Goal: Task Accomplishment & Management: Complete application form

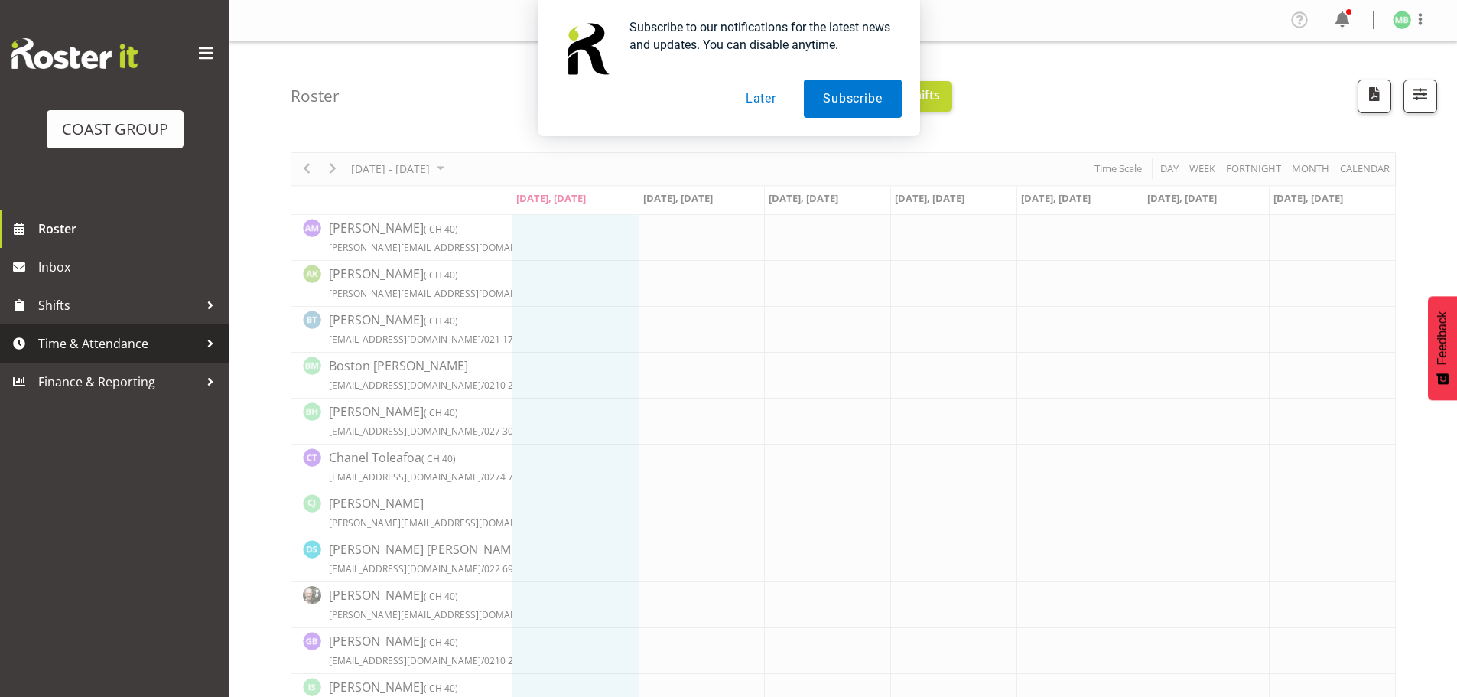
click at [145, 346] on span "Time & Attendance" at bounding box center [118, 343] width 161 height 23
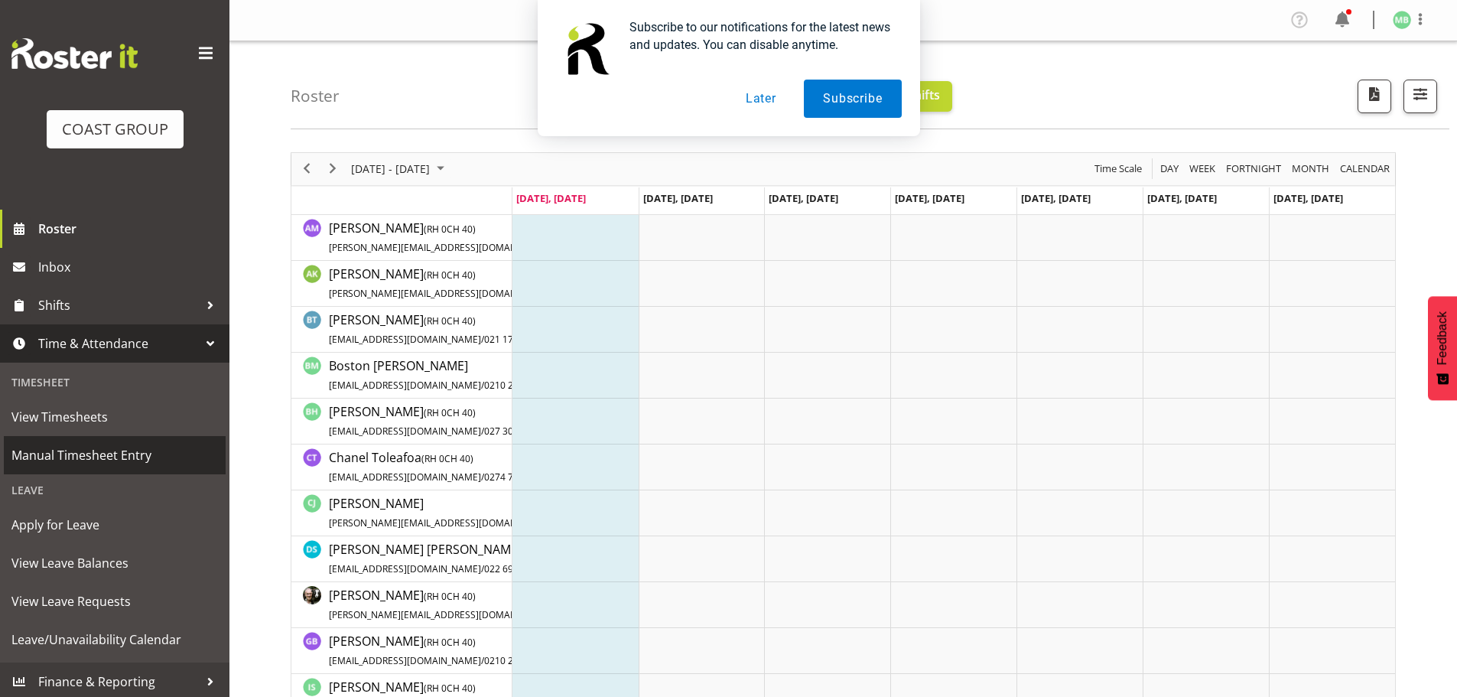
click at [106, 456] on span "Manual Timesheet Entry" at bounding box center [114, 455] width 207 height 23
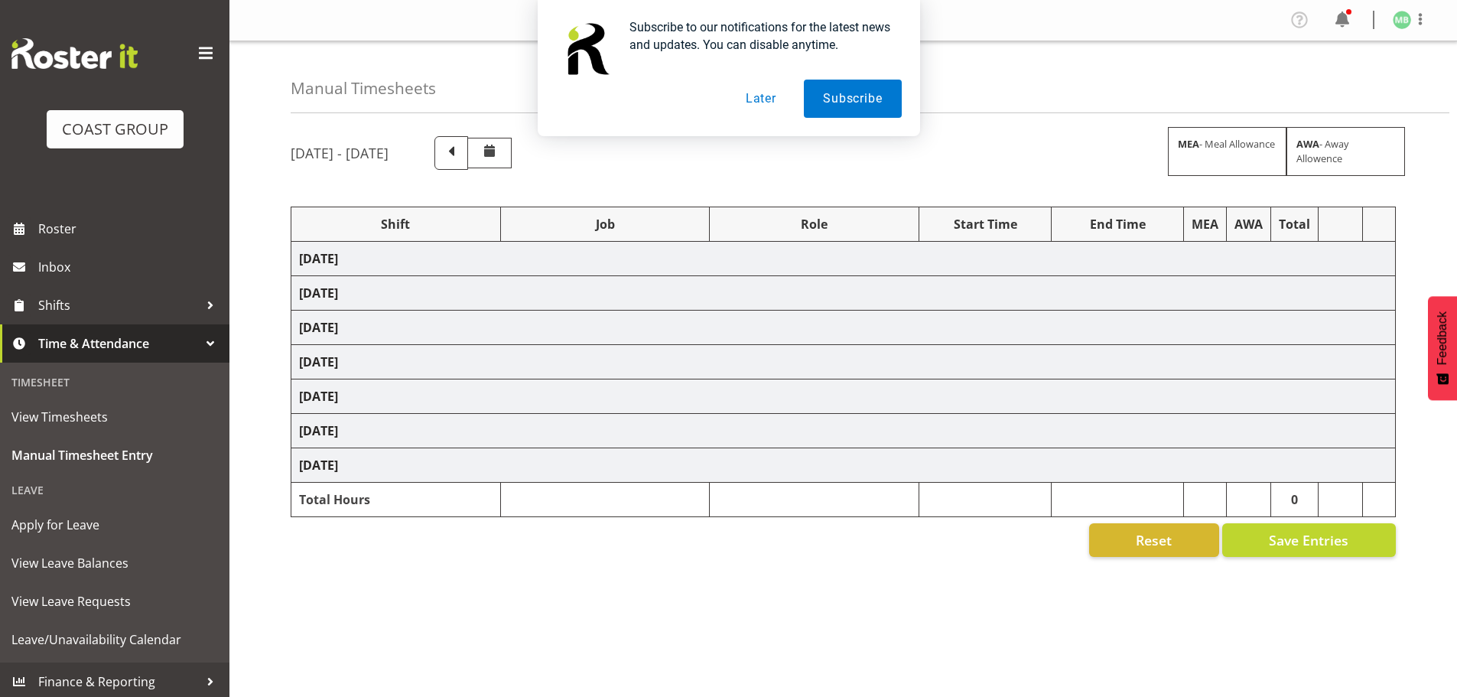
select select "16481"
select select "9464"
select select "16481"
select select "9464"
select select "16481"
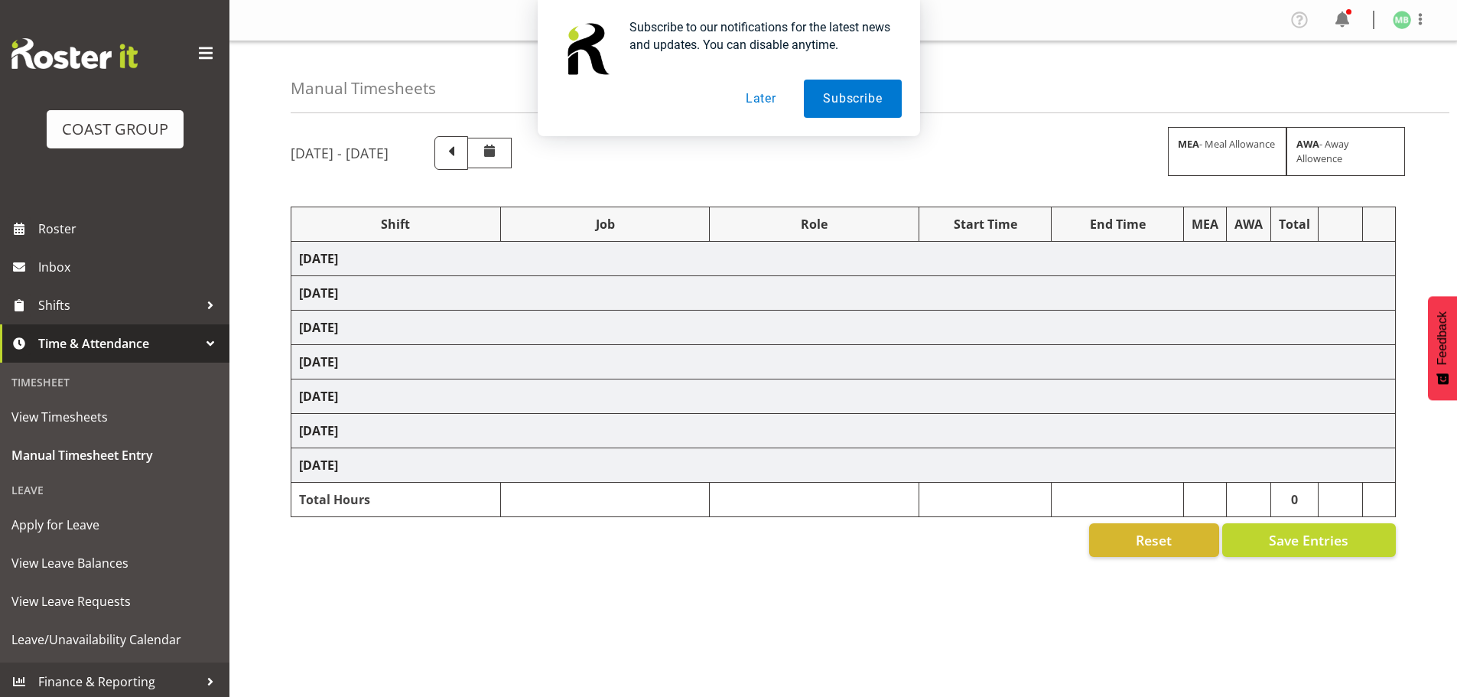
select select "9464"
select select "16481"
select select "9464"
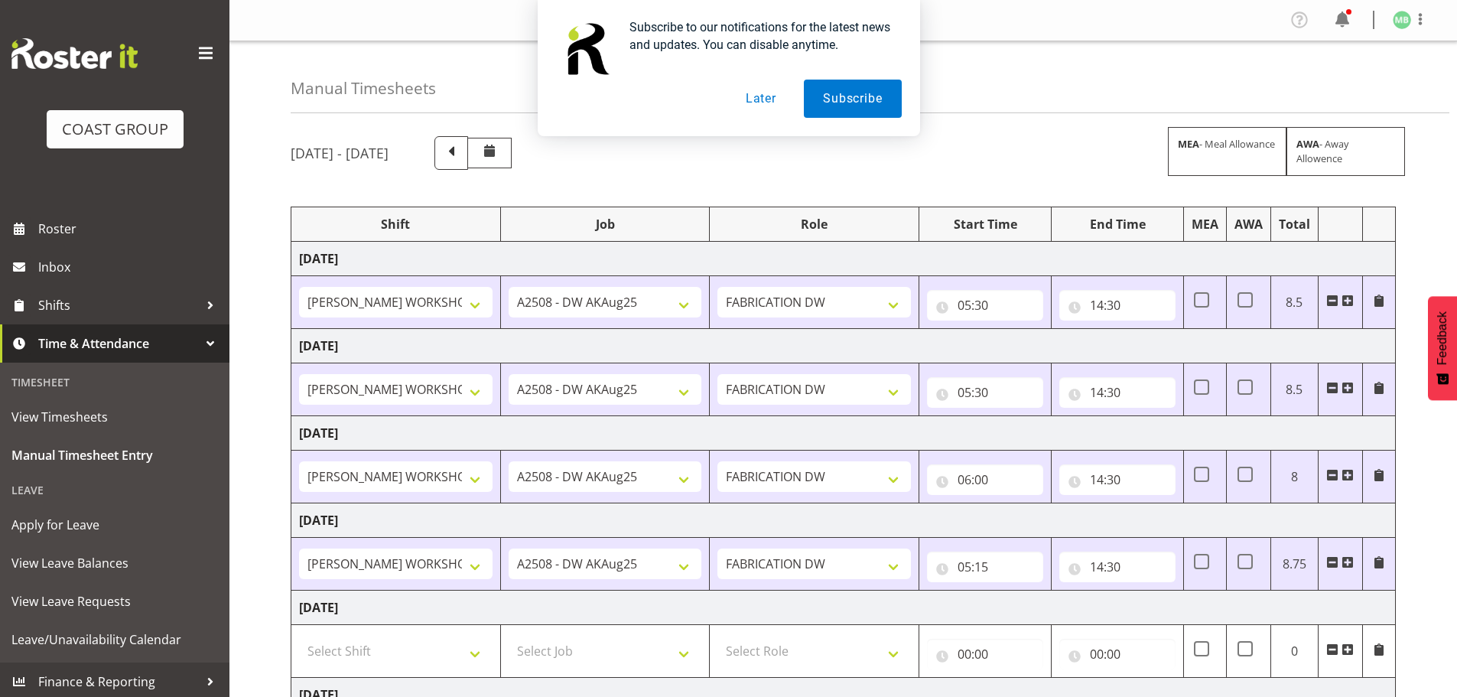
click at [764, 96] on button "Later" at bounding box center [761, 99] width 69 height 38
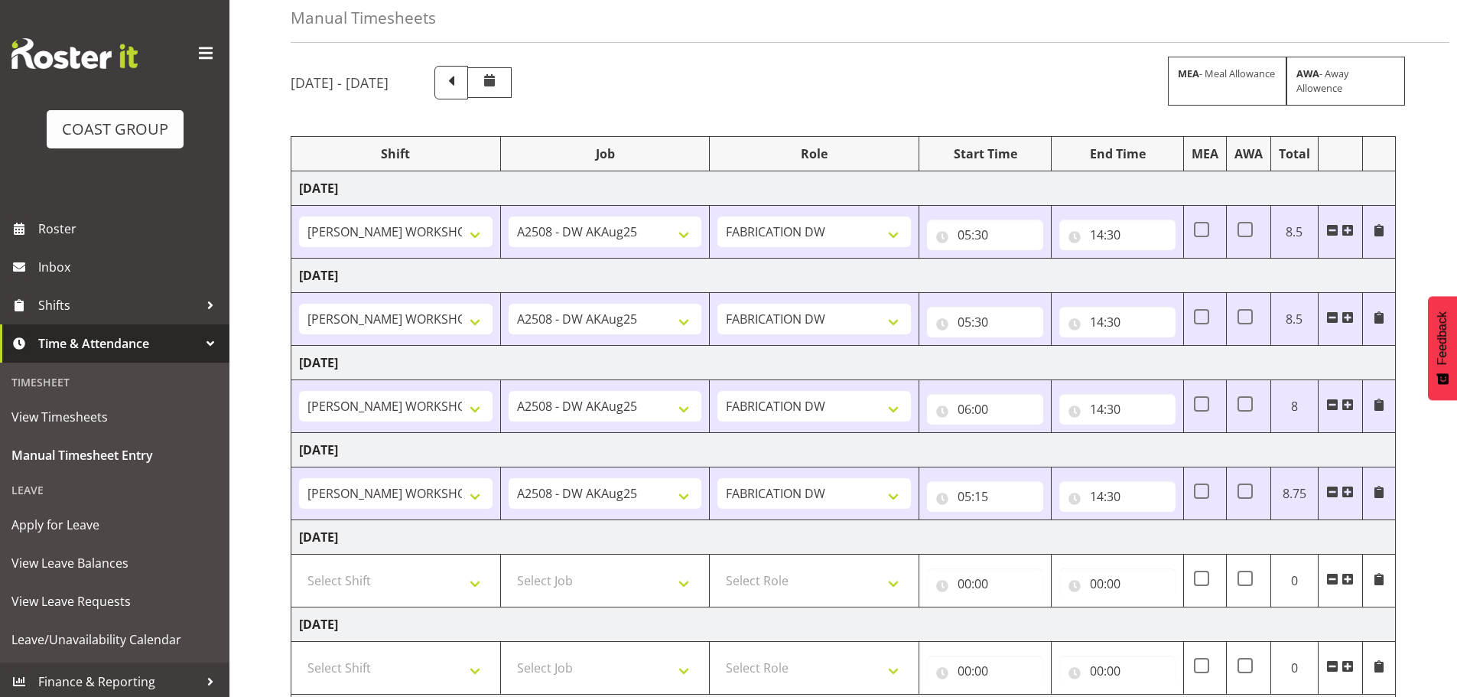
scroll to position [230, 0]
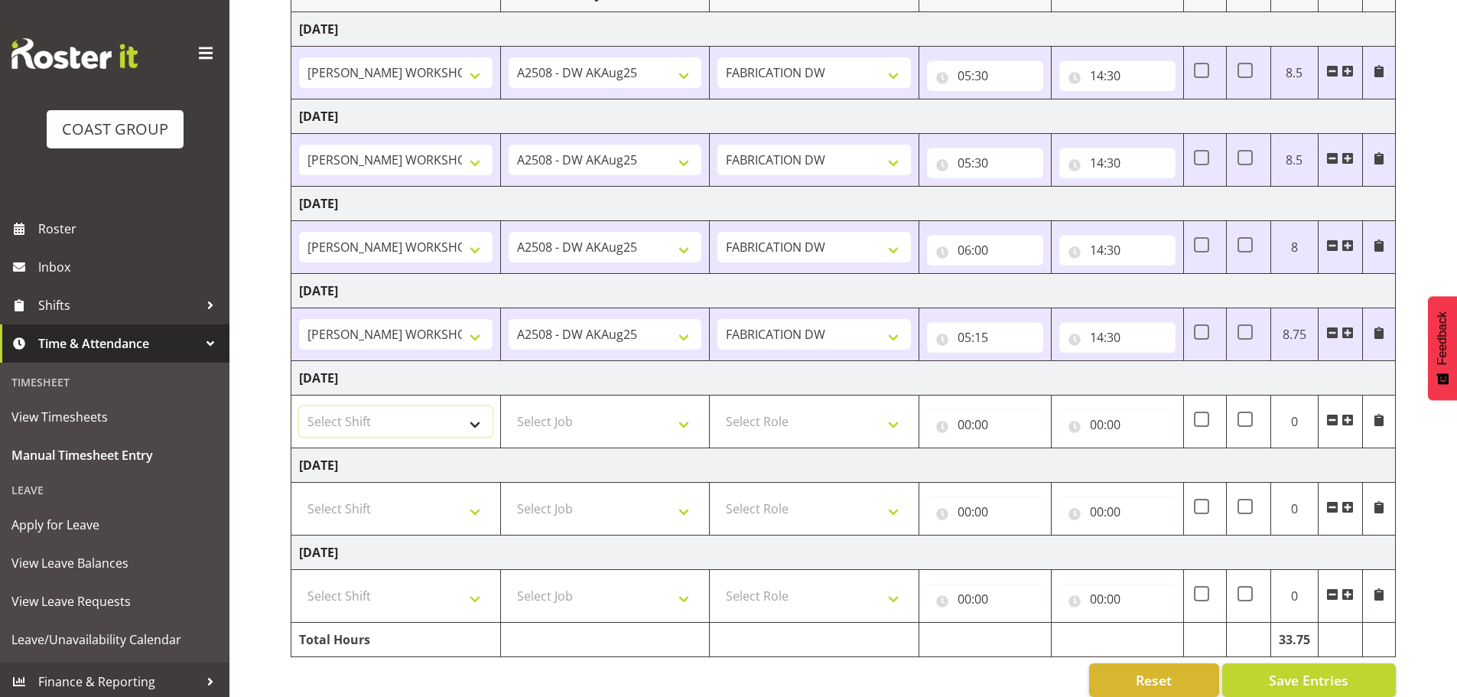
click at [415, 428] on select "Select Shift AKL SIGN ADMIN1 (LEAVE ALONE, DONT MAKE INACTIVE) DW ACCOUNT MANAG…" at bounding box center [396, 421] width 194 height 31
select select "16481"
click at [299, 406] on select "Select Shift AKL SIGN ADMIN1 (LEAVE ALONE, DONT MAKE INACTIVE) DW ACCOUNT MANAG…" at bounding box center [396, 421] width 194 height 31
click at [567, 421] on select "Select Job 1 Carlton Events 1 Carlton Hamilton 1 Carlton Wellington 1 EHS WAREH…" at bounding box center [606, 421] width 194 height 31
select select "9464"
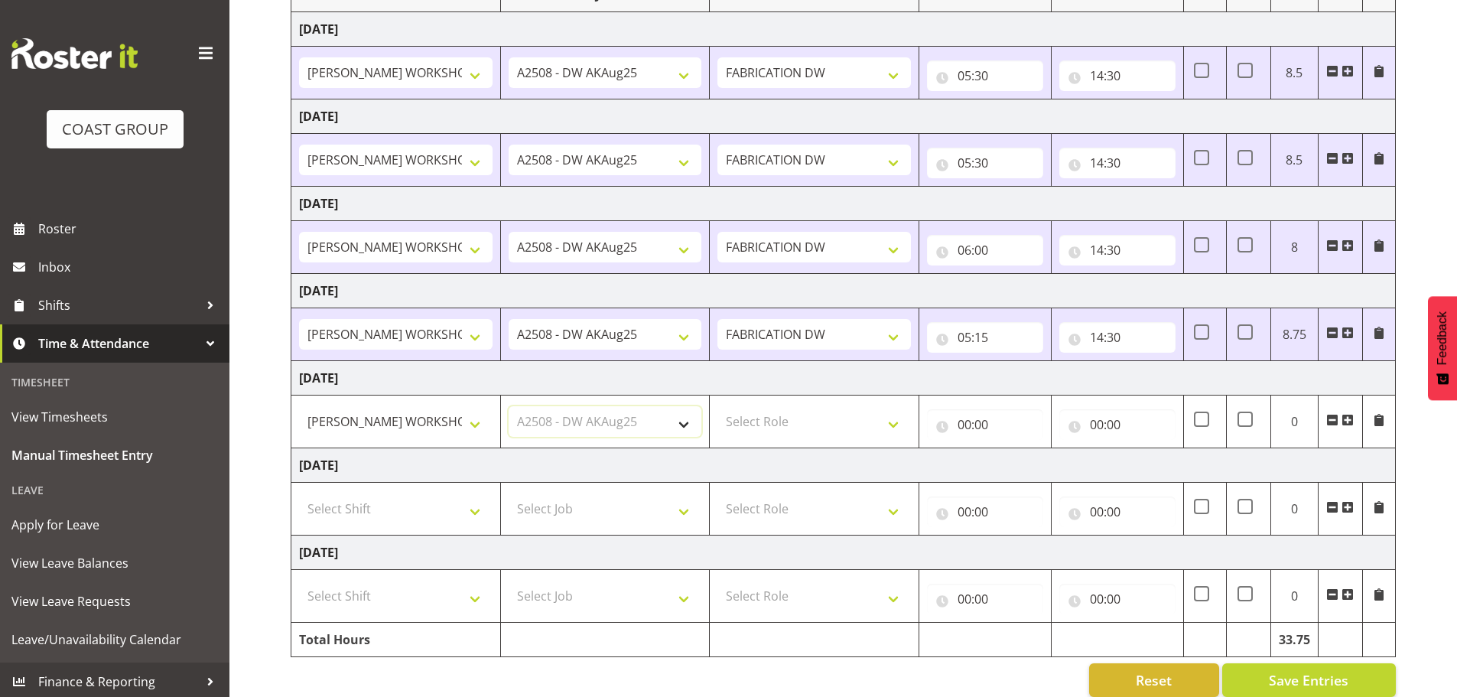
click at [509, 406] on select "Select Job 1 Carlton Events 1 Carlton Hamilton 1 Carlton Wellington 1 EHS WAREH…" at bounding box center [606, 421] width 194 height 31
click at [760, 423] on select "Select Role FABRICATION DW" at bounding box center [815, 421] width 194 height 31
select select "543"
click at [718, 406] on select "Select Role FABRICATION DW" at bounding box center [815, 421] width 194 height 31
click at [967, 425] on input "00:00" at bounding box center [985, 424] width 116 height 31
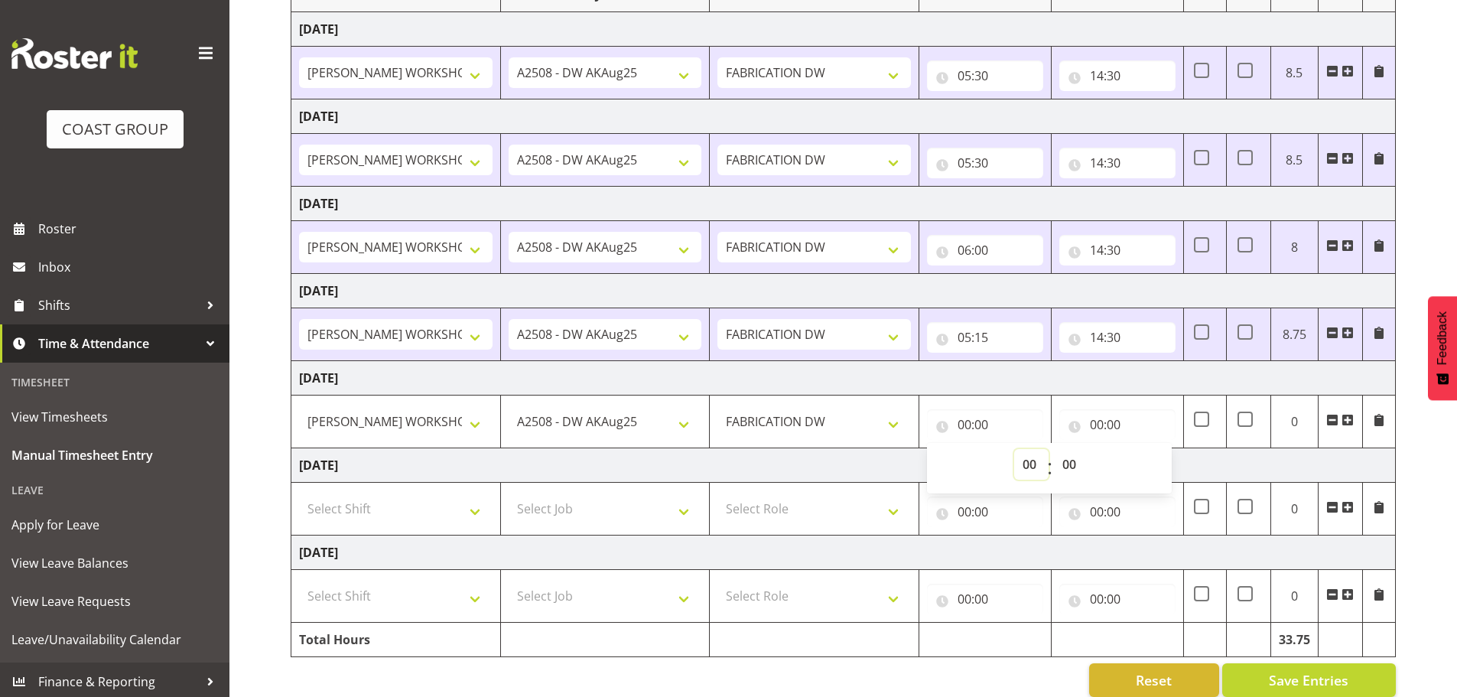
click at [1027, 464] on select "00 01 02 03 04 05 06 07 08 09 10 11 12 13 14 15 16 17 18 19 20 21 22 23" at bounding box center [1031, 464] width 34 height 31
select select "6"
click at [1014, 449] on select "00 01 02 03 04 05 06 07 08 09 10 11 12 13 14 15 16 17 18 19 20 21 22 23" at bounding box center [1031, 464] width 34 height 31
type input "06:00"
drag, startPoint x: 1073, startPoint y: 467, endPoint x: 1074, endPoint y: 457, distance: 10.1
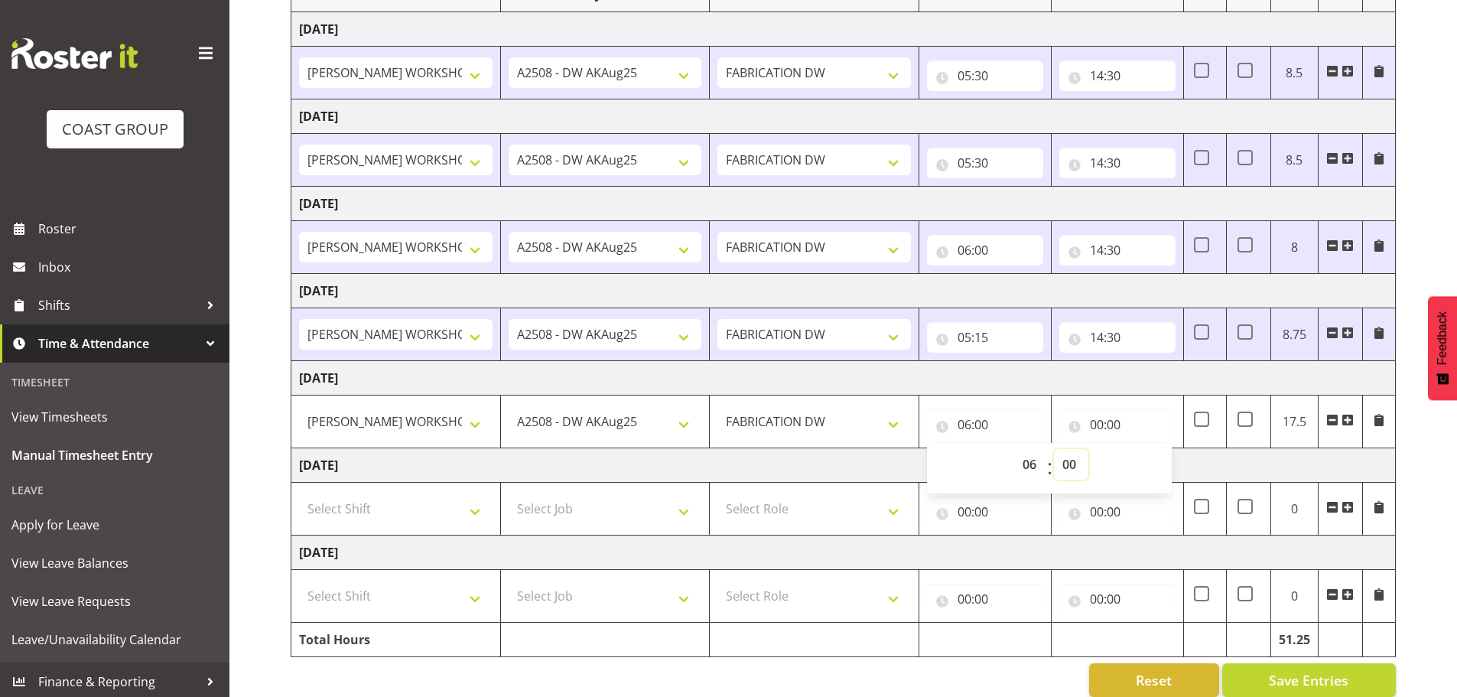
click at [1073, 467] on select "00 01 02 03 04 05 06 07 08 09 10 11 12 13 14 15 16 17 18 19 20 21 22 23 24 25 2…" at bounding box center [1071, 464] width 34 height 31
select select "30"
click at [1054, 449] on select "00 01 02 03 04 05 06 07 08 09 10 11 12 13 14 15 16 17 18 19 20 21 22 23 24 25 2…" at bounding box center [1071, 464] width 34 height 31
type input "06:30"
click at [1099, 423] on input "00:00" at bounding box center [1118, 424] width 116 height 31
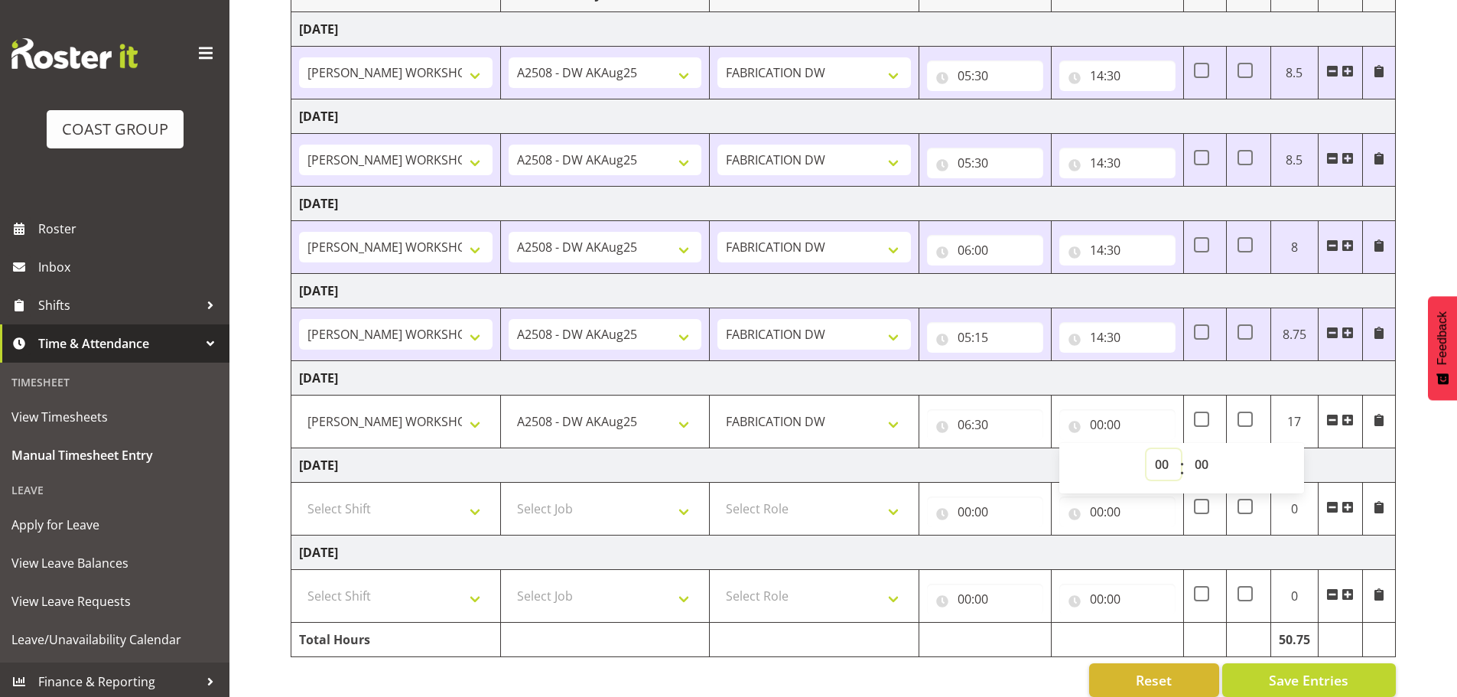
click at [1160, 467] on select "00 01 02 03 04 05 06 07 08 09 10 11 12 13 14 15 16 17 18 19 20 21 22 23" at bounding box center [1164, 464] width 34 height 31
select select "14"
click at [1147, 449] on select "00 01 02 03 04 05 06 07 08 09 10 11 12 13 14 15 16 17 18 19 20 21 22 23" at bounding box center [1164, 464] width 34 height 31
type input "14:00"
click at [1436, 497] on div "August 20th - August 26th 2025 MEA - Meal Allowance AWA - Away Allowence Shift …" at bounding box center [874, 301] width 1167 height 813
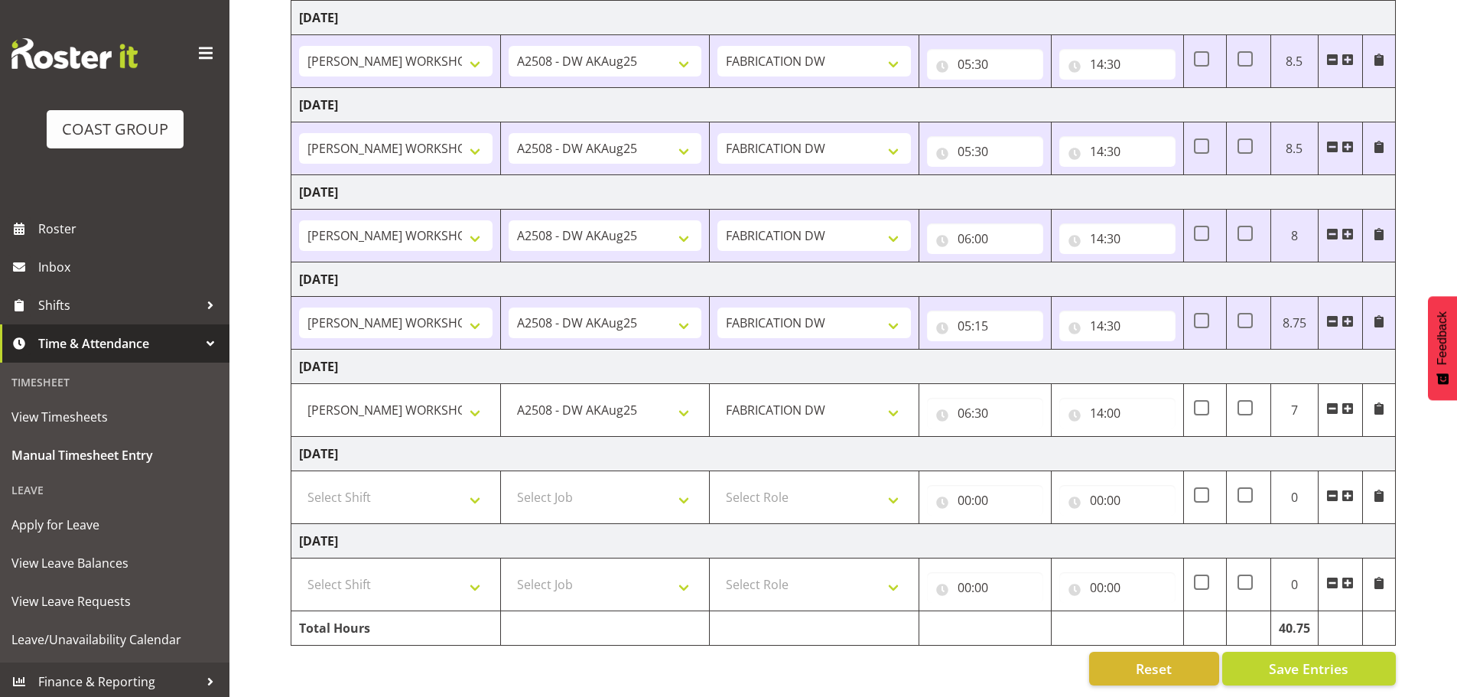
scroll to position [252, 0]
click at [1293, 659] on span "Save Entries" at bounding box center [1309, 669] width 80 height 20
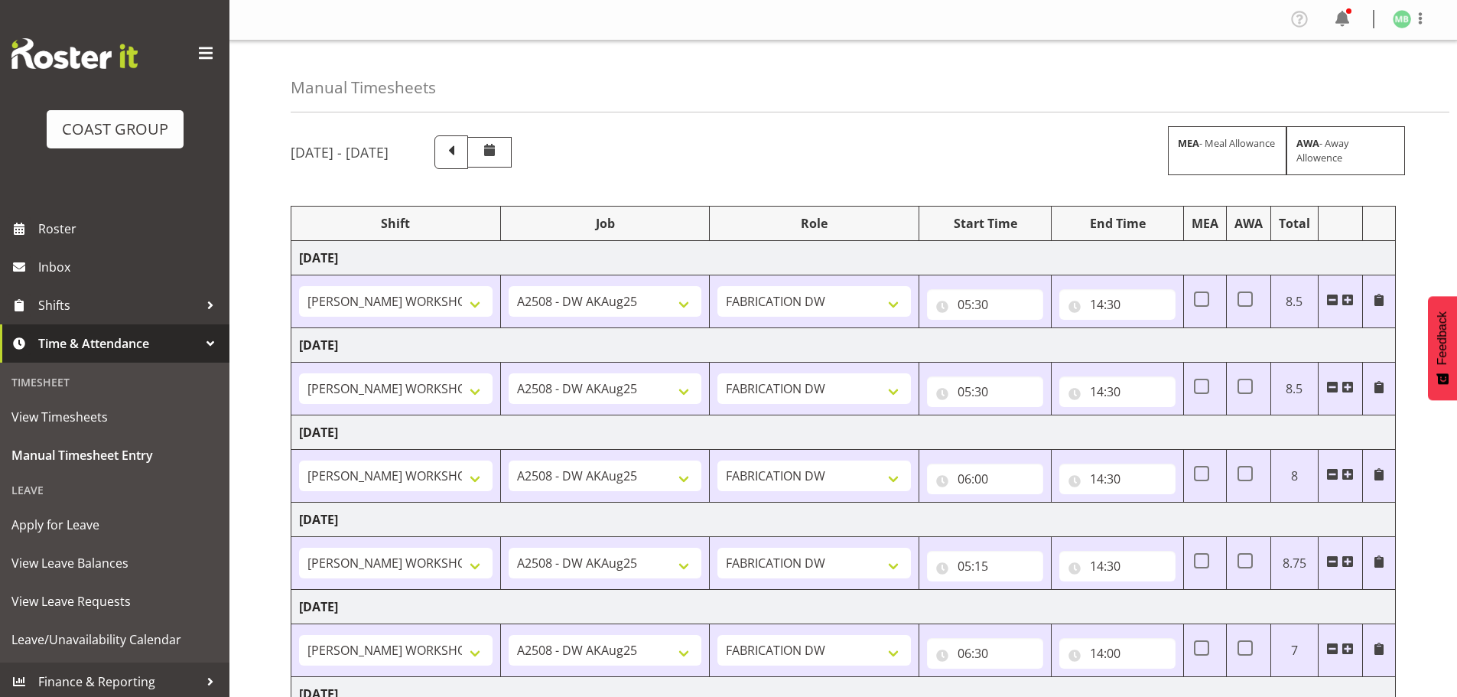
scroll to position [0, 0]
click at [1421, 18] on span at bounding box center [1421, 19] width 18 height 18
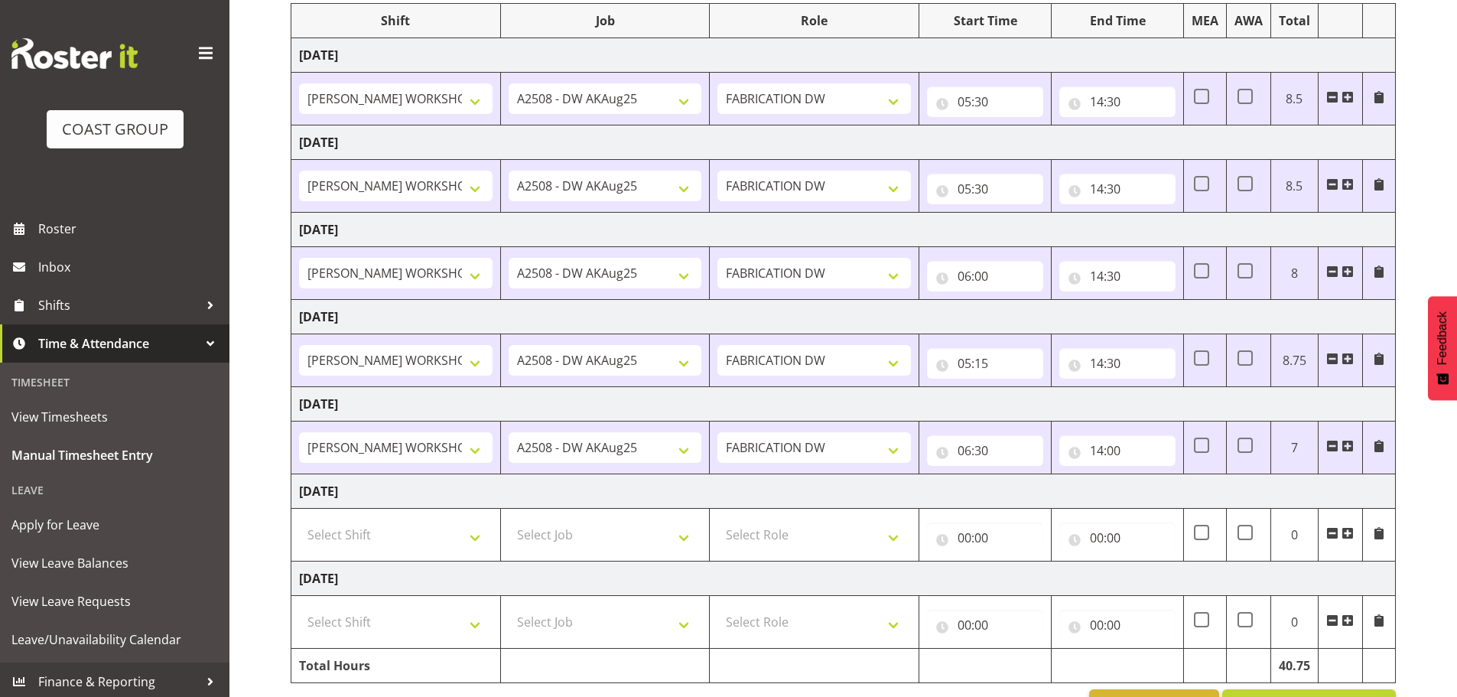
scroll to position [252, 0]
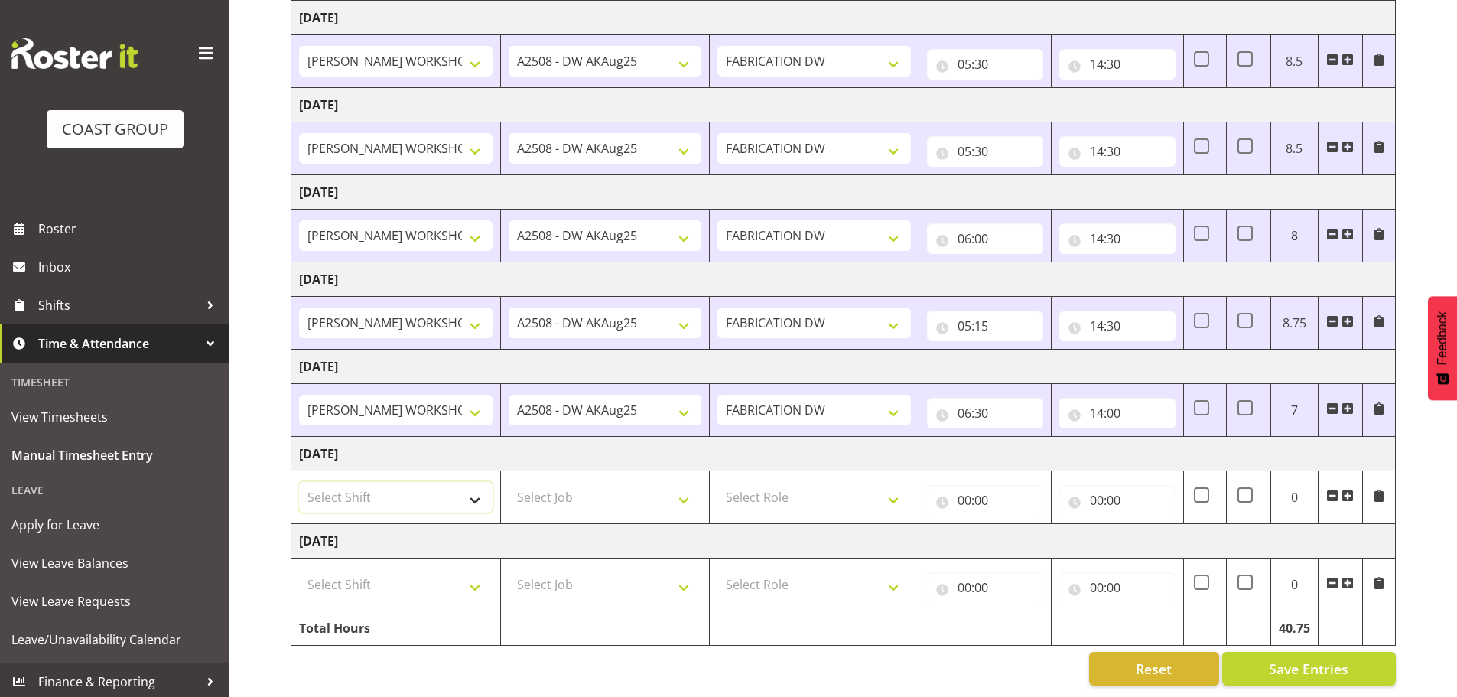
click at [457, 484] on select "Select Shift AKL SIGN ADMIN1 (LEAVE ALONE, DONT MAKE INACTIVE) DW ACCOUNT MANAG…" at bounding box center [396, 497] width 194 height 31
select select "16481"
click at [299, 482] on select "Select Shift AKL SIGN ADMIN1 (LEAVE ALONE, DONT MAKE INACTIVE) DW ACCOUNT MANAG…" at bounding box center [396, 497] width 194 height 31
click at [533, 482] on select "Select Job 1 Carlton Events 1 Carlton Hamilton 1 Carlton Wellington 1 EHS WAREH…" at bounding box center [606, 497] width 194 height 31
select select "9464"
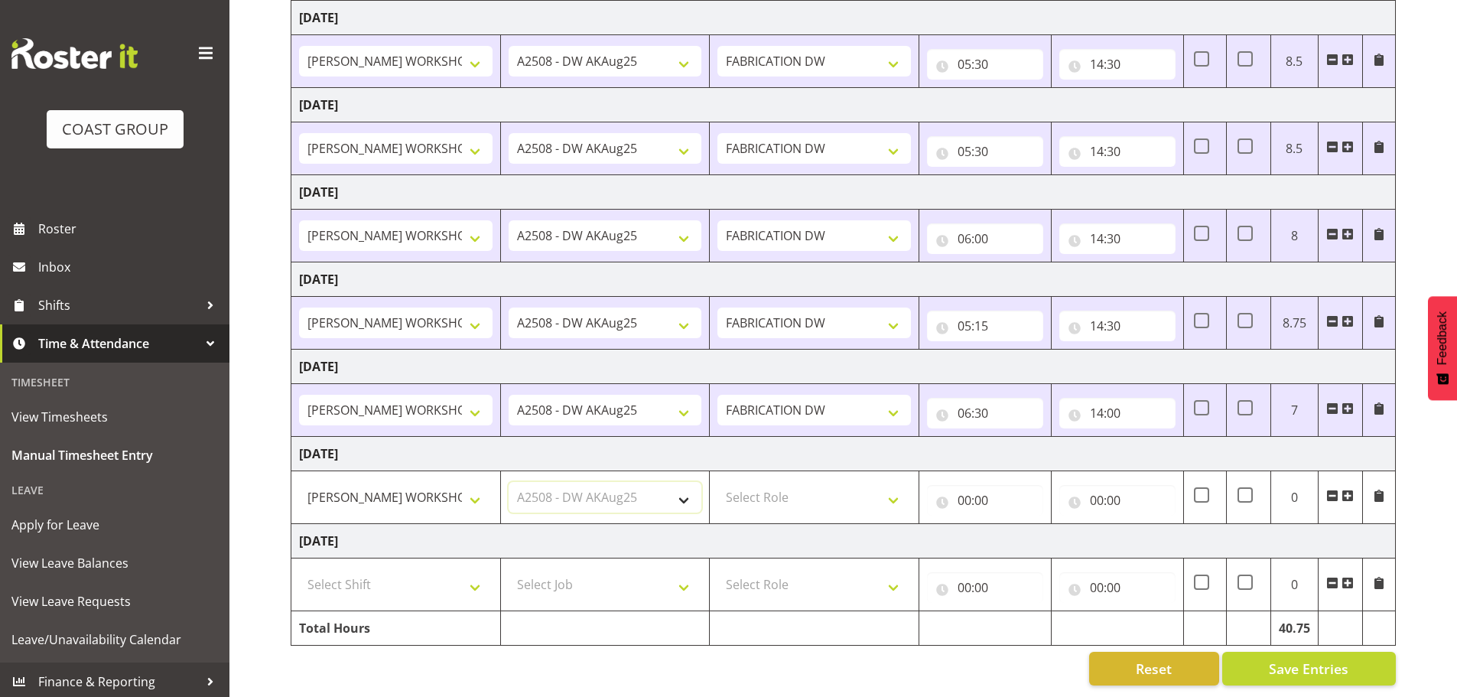
click at [509, 482] on select "Select Job 1 Carlton Events 1 Carlton Hamilton 1 Carlton Wellington 1 EHS WAREH…" at bounding box center [606, 497] width 194 height 31
click at [814, 482] on select "Select Role FABRICATION DW" at bounding box center [815, 497] width 194 height 31
select select "543"
click at [718, 482] on select "Select Role FABRICATION DW" at bounding box center [815, 497] width 194 height 31
click at [966, 490] on input "00:00" at bounding box center [985, 500] width 116 height 31
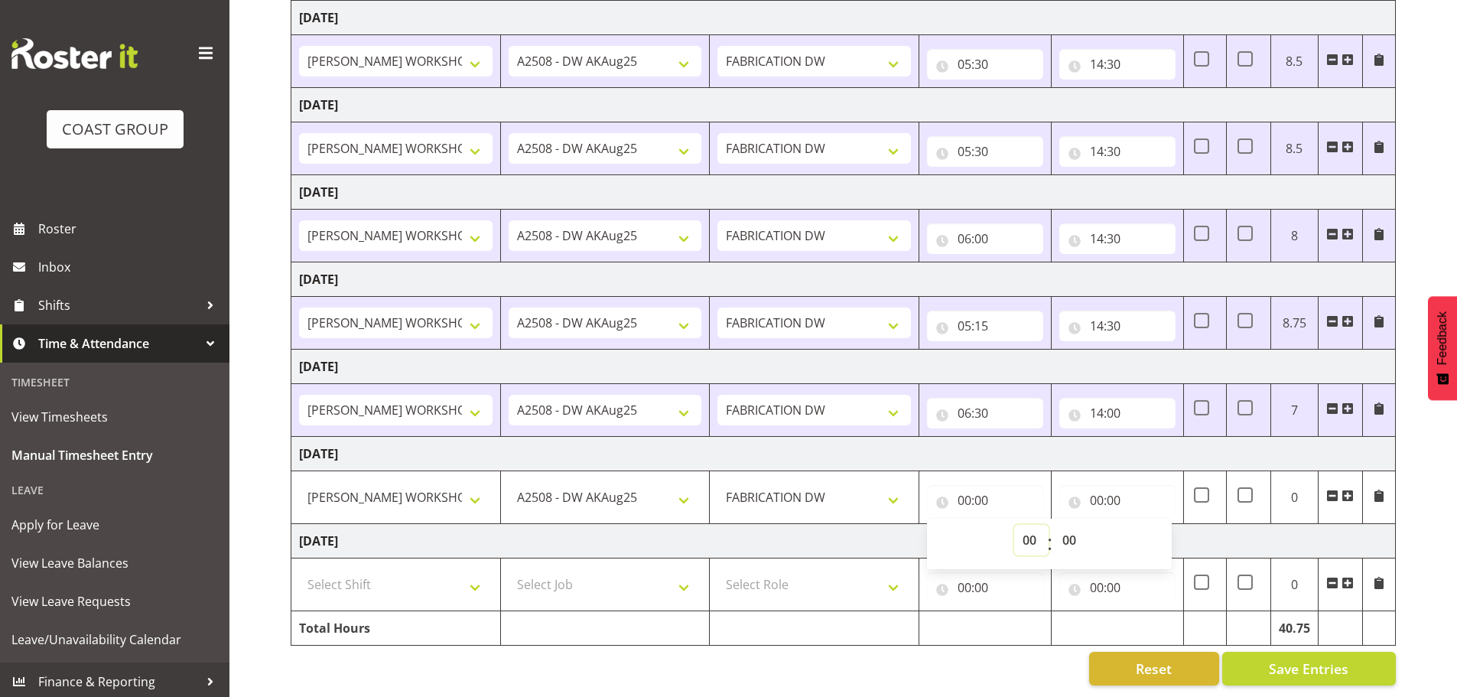
click at [1033, 532] on select "00 01 02 03 04 05 06 07 08 09 10 11 12 13 14 15 16 17 18 19 20 21 22 23" at bounding box center [1031, 540] width 34 height 31
select select "6"
click at [1014, 525] on select "00 01 02 03 04 05 06 07 08 09 10 11 12 13 14 15 16 17 18 19 20 21 22 23" at bounding box center [1031, 540] width 34 height 31
type input "06:00"
click at [1098, 488] on input "00:00" at bounding box center [1118, 500] width 116 height 31
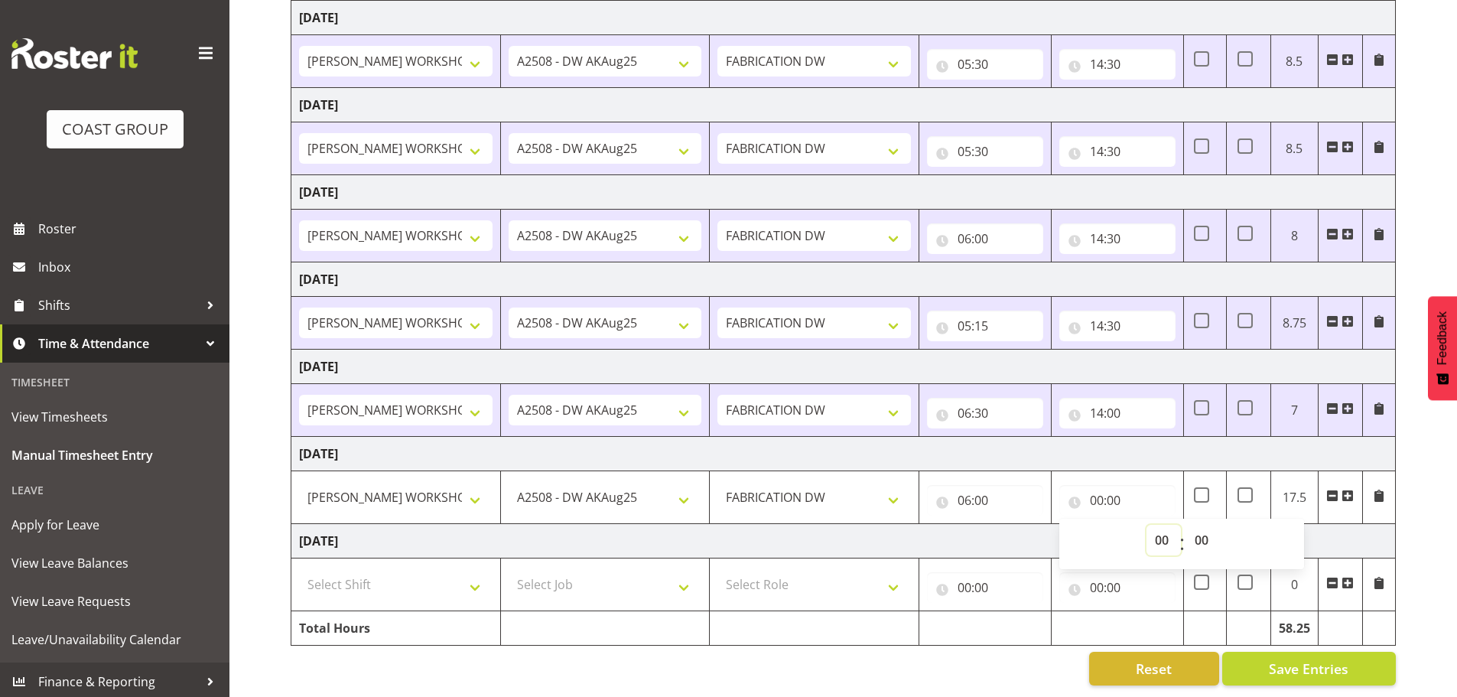
click at [1164, 526] on select "00 01 02 03 04 05 06 07 08 09 10 11 12 13 14 15 16 17 18 19 20 21 22 23" at bounding box center [1164, 540] width 34 height 31
select select "15"
click at [1147, 525] on select "00 01 02 03 04 05 06 07 08 09 10 11 12 13 14 15 16 17 18 19 20 21 22 23" at bounding box center [1164, 540] width 34 height 31
type input "15:00"
click at [1421, 480] on div "August 20th - August 26th 2025 MEA - Meal Allowance AWA - Away Allowence Shift …" at bounding box center [874, 290] width 1167 height 813
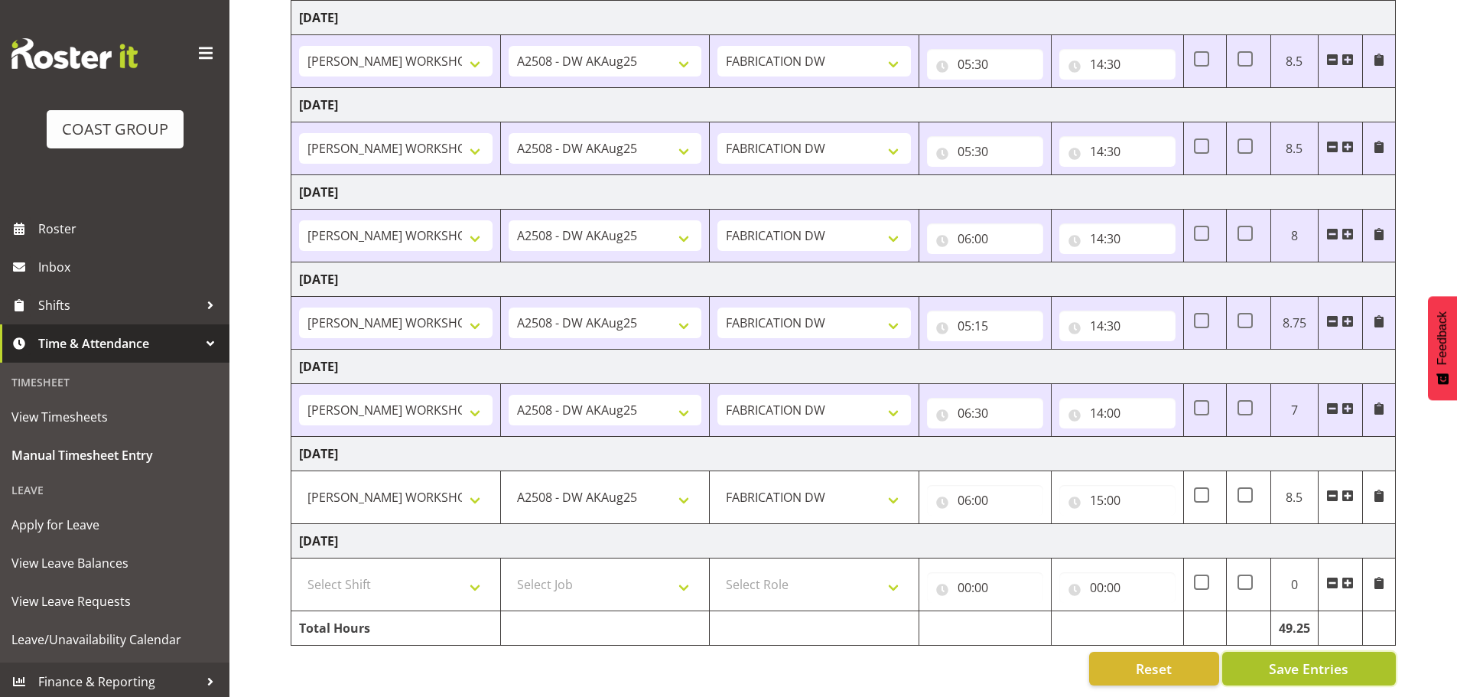
click at [1303, 659] on span "Save Entries" at bounding box center [1309, 669] width 80 height 20
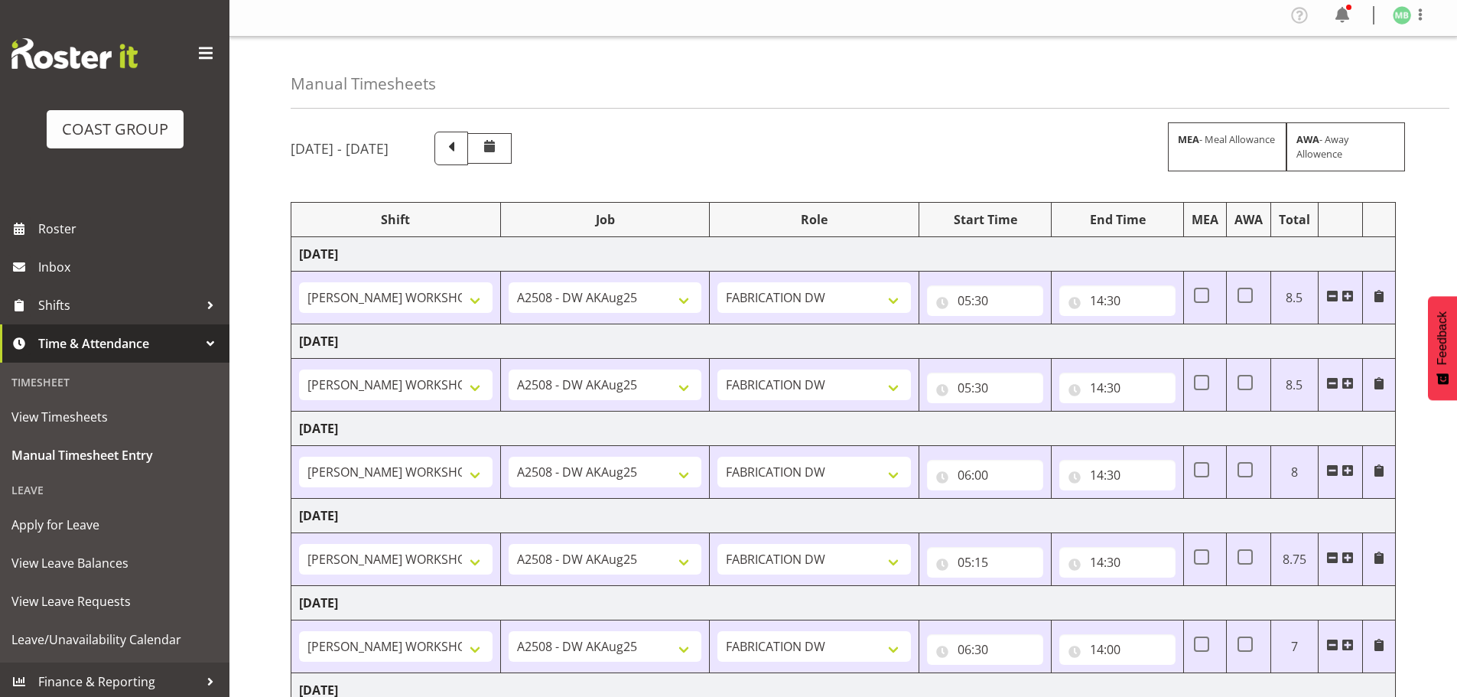
scroll to position [0, 0]
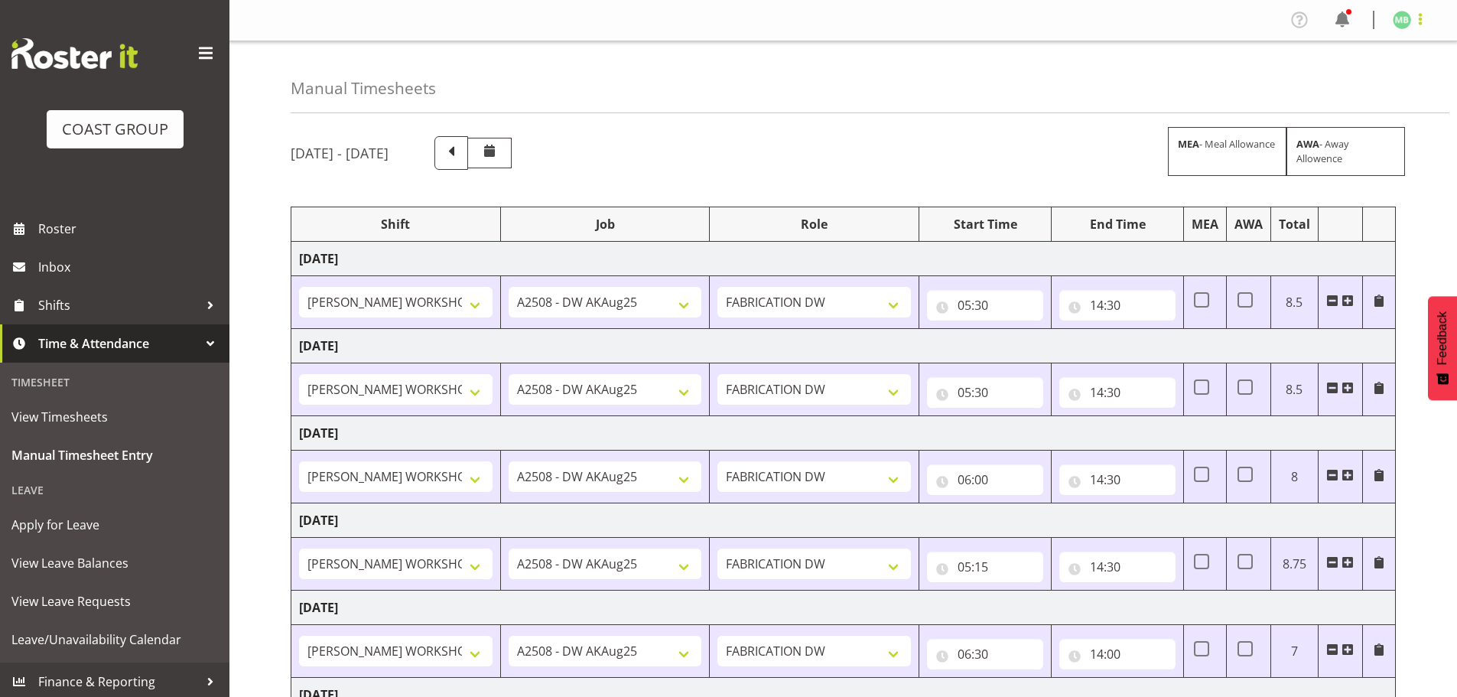
click at [1418, 23] on span at bounding box center [1421, 19] width 18 height 18
click at [1340, 78] on link "Log Out" at bounding box center [1356, 81] width 147 height 28
